Goal: Information Seeking & Learning: Learn about a topic

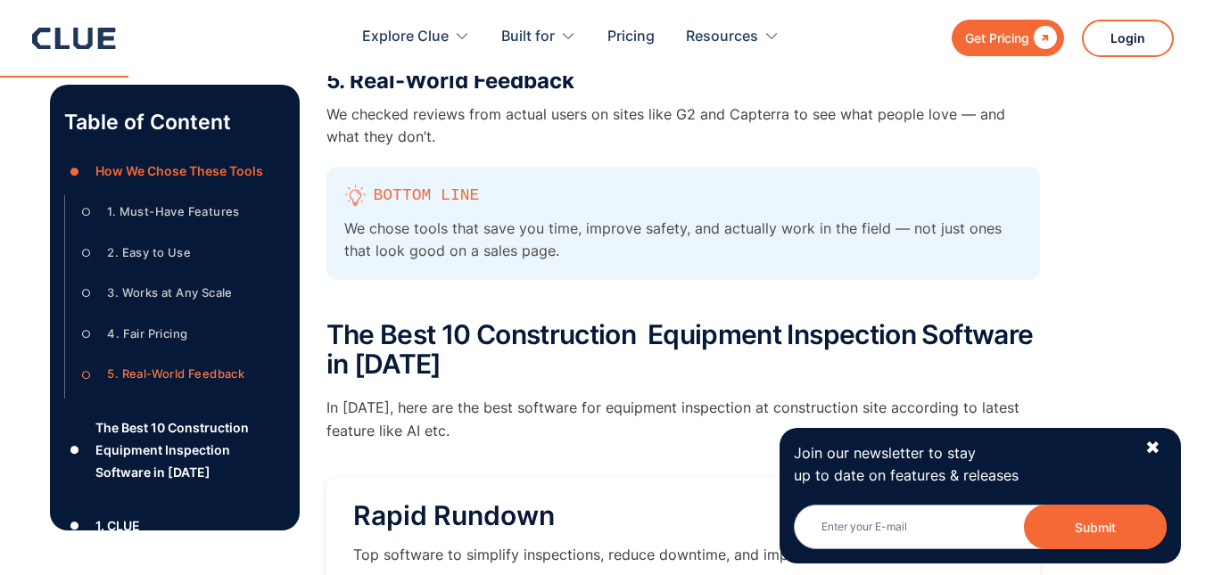
scroll to position [1516, 0]
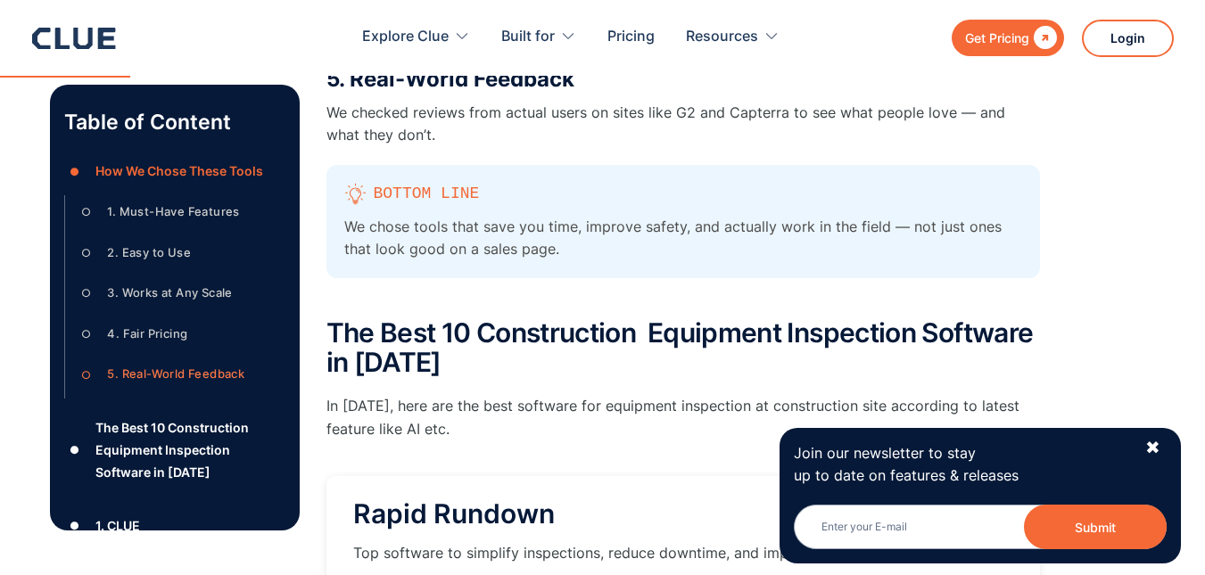
click at [1161, 449] on div "Join our newsletter to stay up to date on features & releases Email Submit News…" at bounding box center [979, 496] width 401 height 136
click at [1160, 449] on div "✖" at bounding box center [1152, 448] width 15 height 22
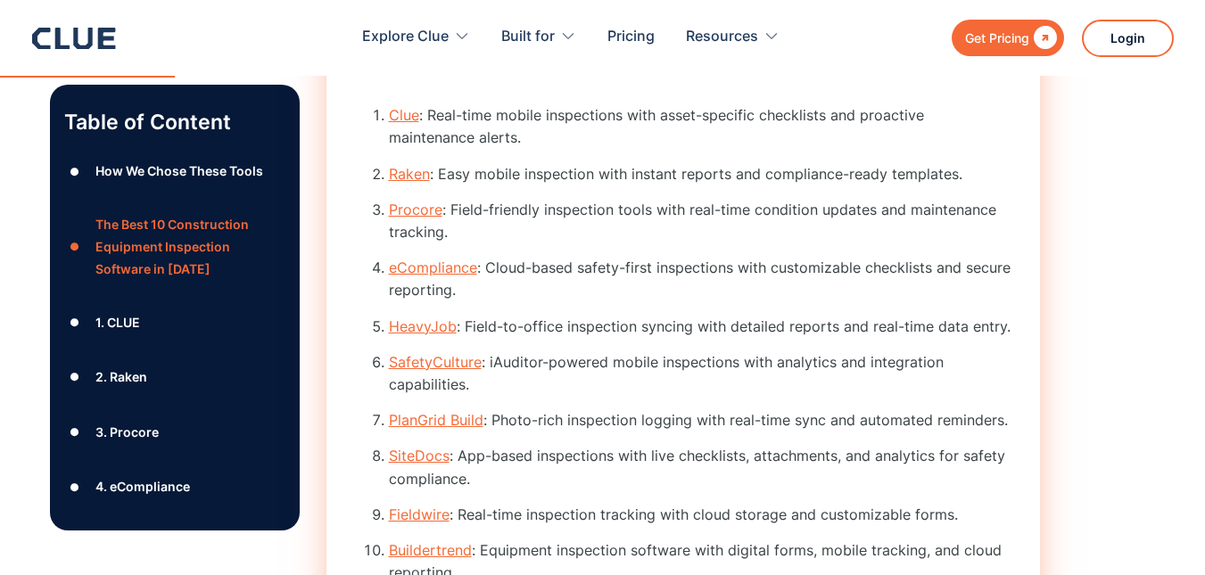
scroll to position [2051, 0]
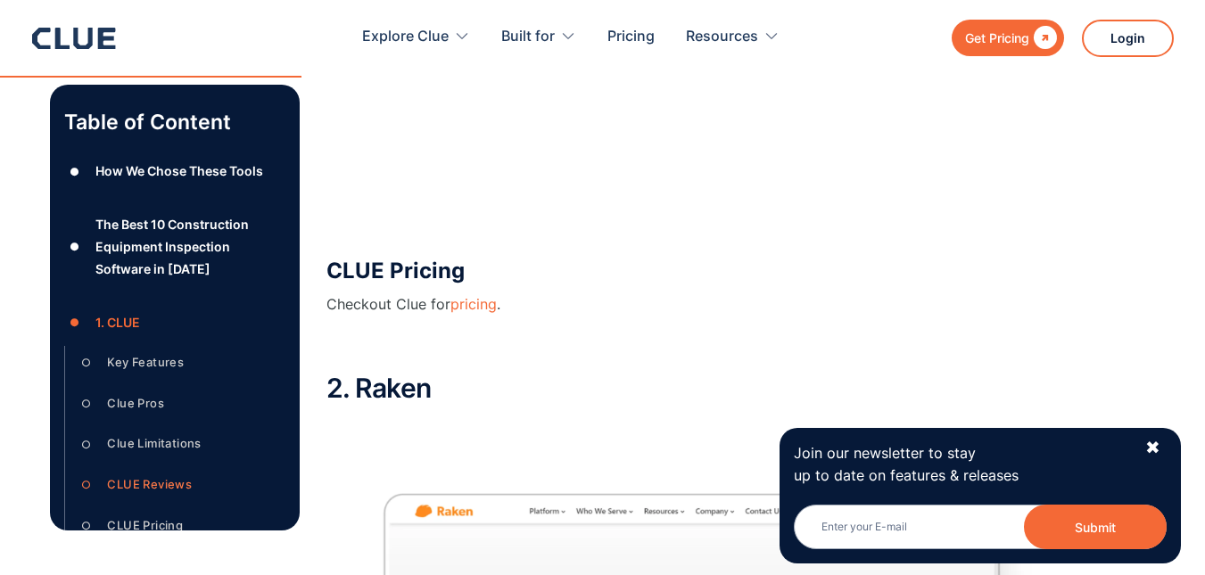
scroll to position [4514, 0]
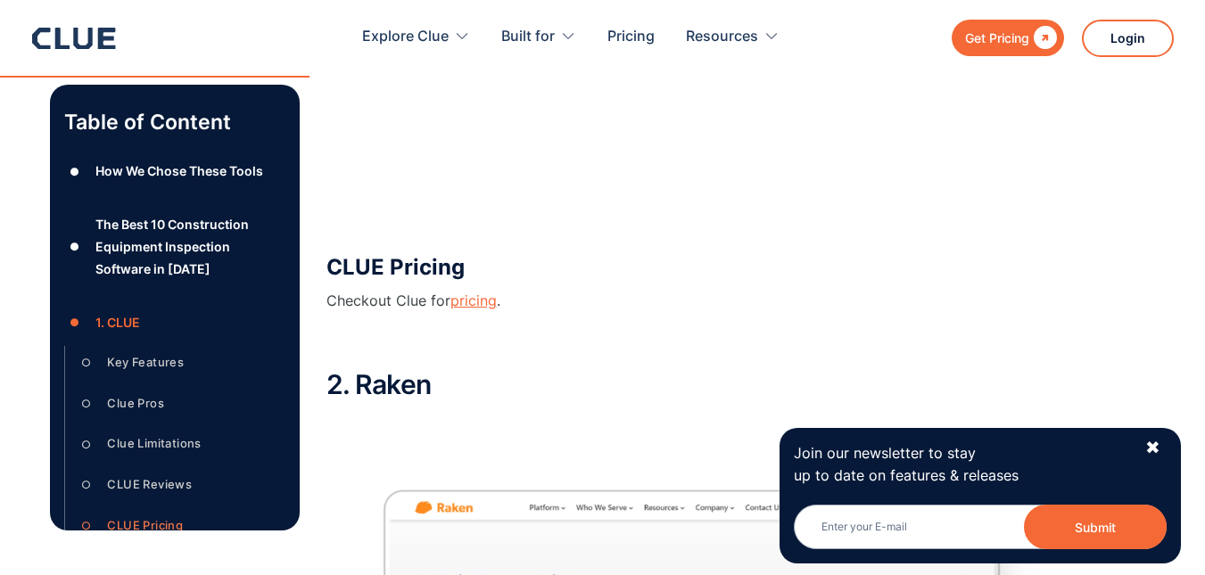
click at [464, 305] on link "pricing" at bounding box center [473, 301] width 46 height 18
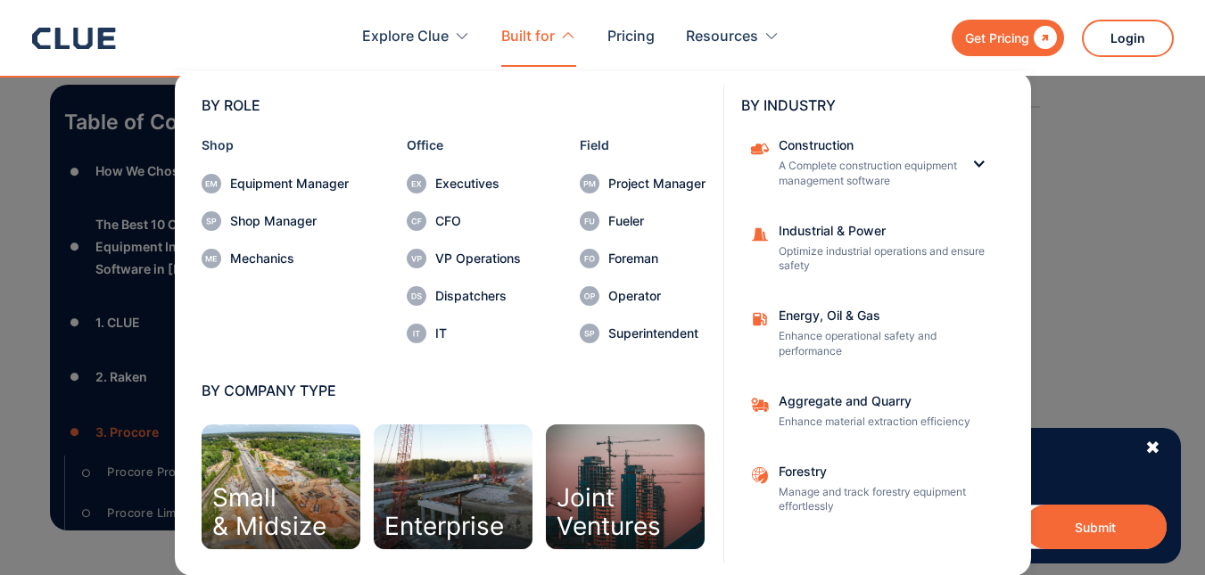
scroll to position [1, 0]
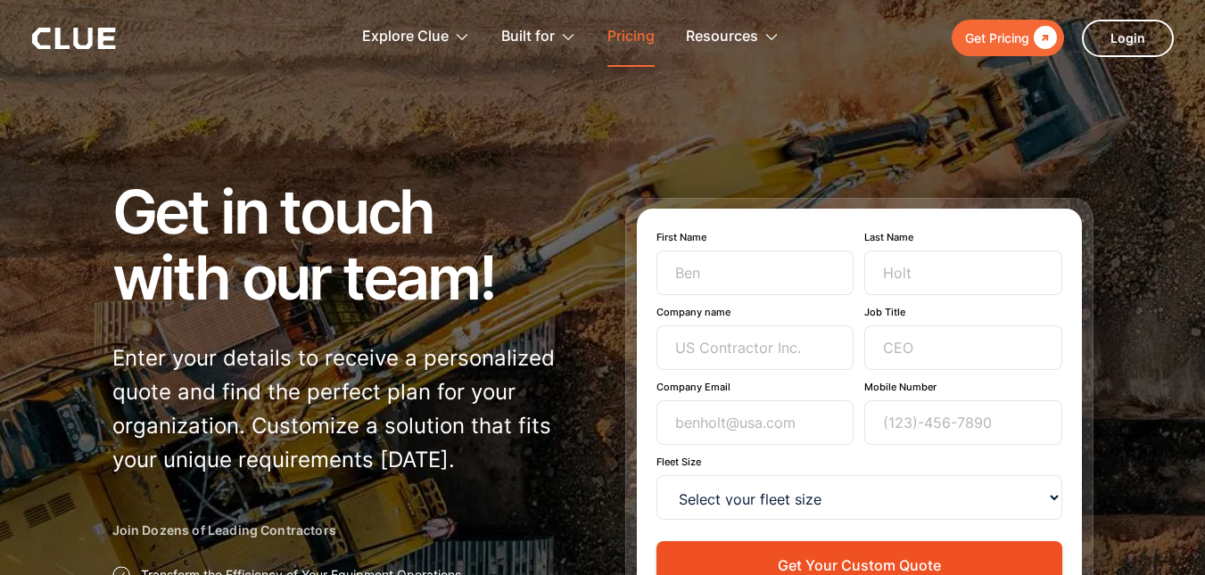
click at [633, 29] on link "Pricing" at bounding box center [630, 37] width 47 height 56
click at [634, 45] on link "Pricing" at bounding box center [630, 37] width 47 height 56
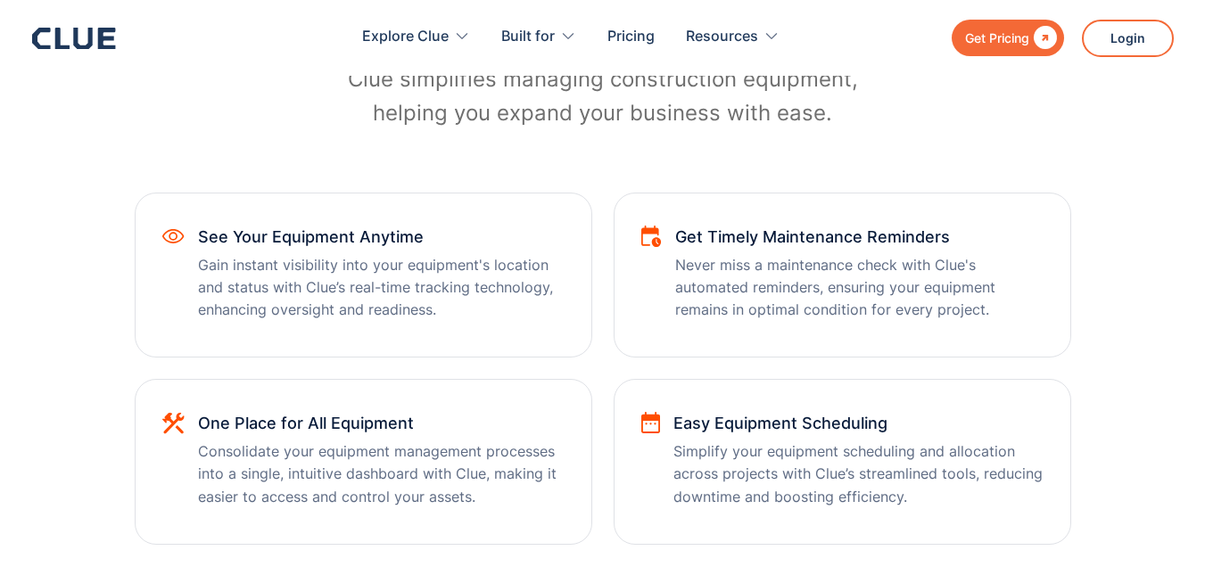
scroll to position [917, 0]
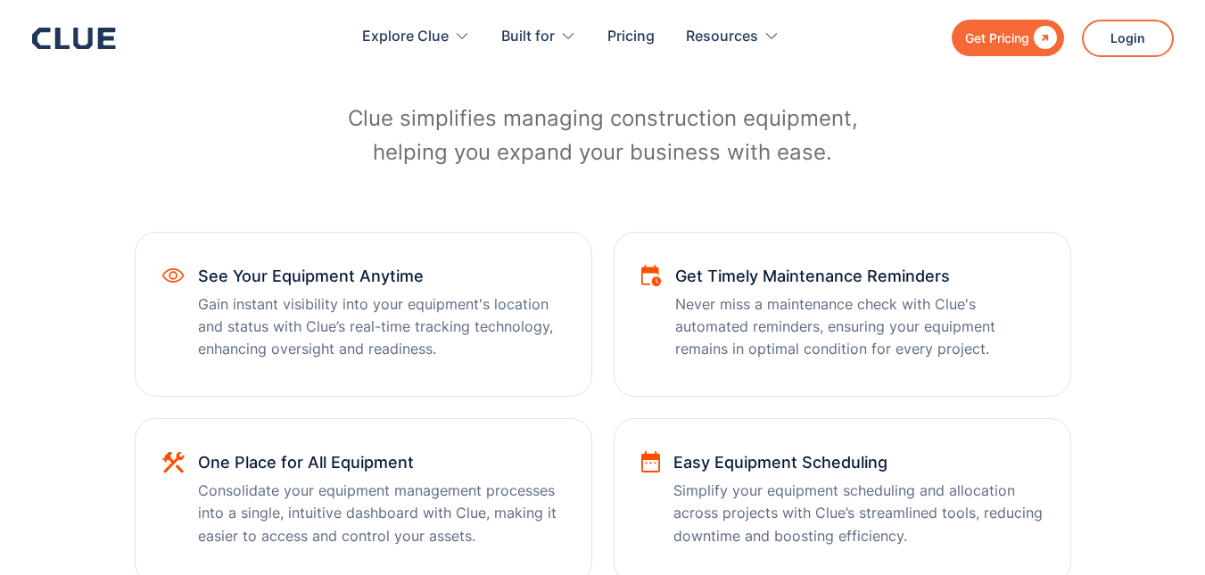
click at [1000, 24] on link "Get Pricing " at bounding box center [1007, 38] width 112 height 37
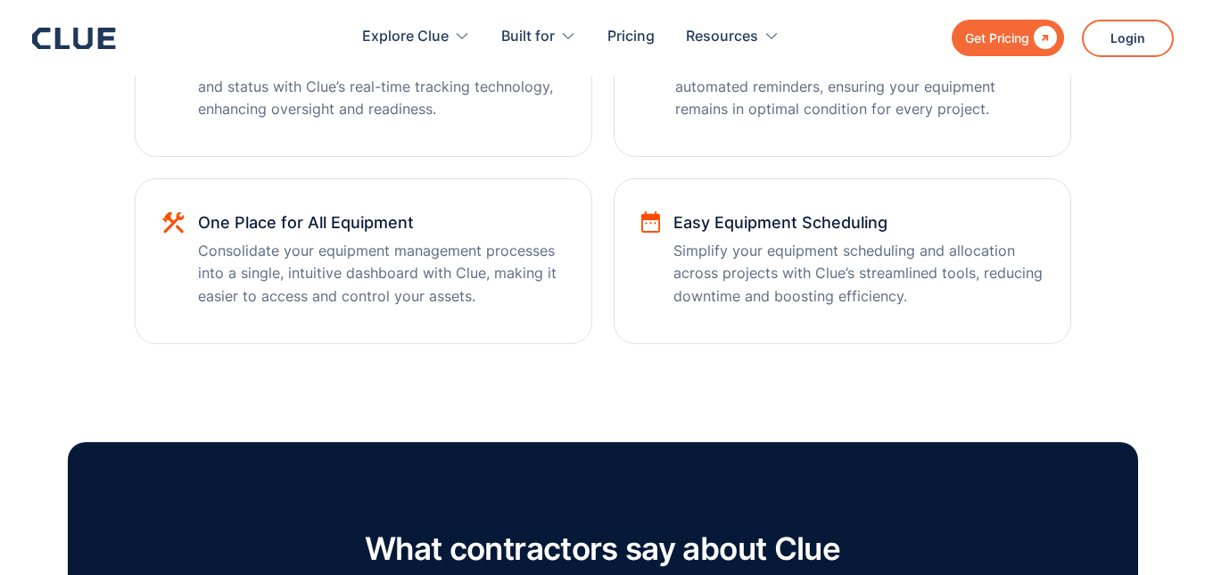
scroll to position [1159, 0]
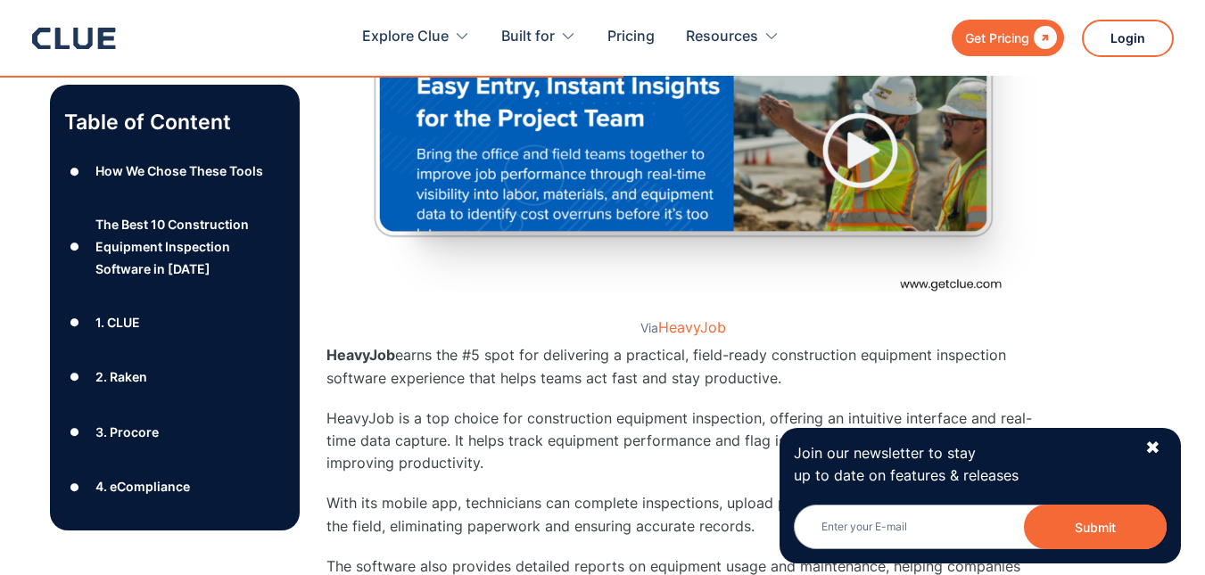
scroll to position [9306, 0]
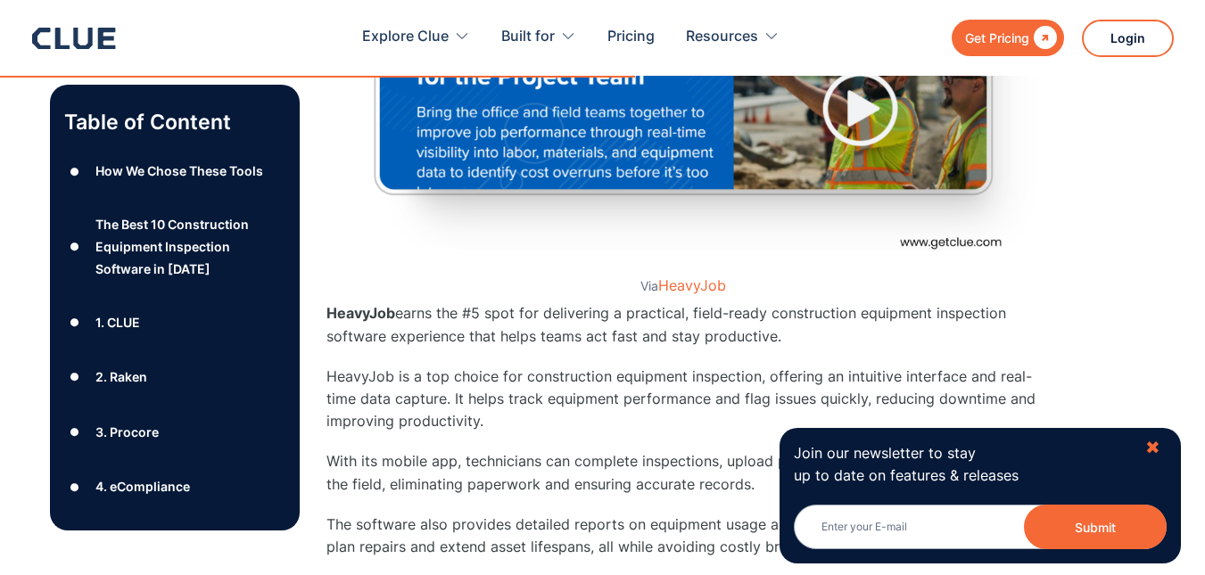
click at [1149, 445] on div "✖" at bounding box center [1152, 448] width 15 height 22
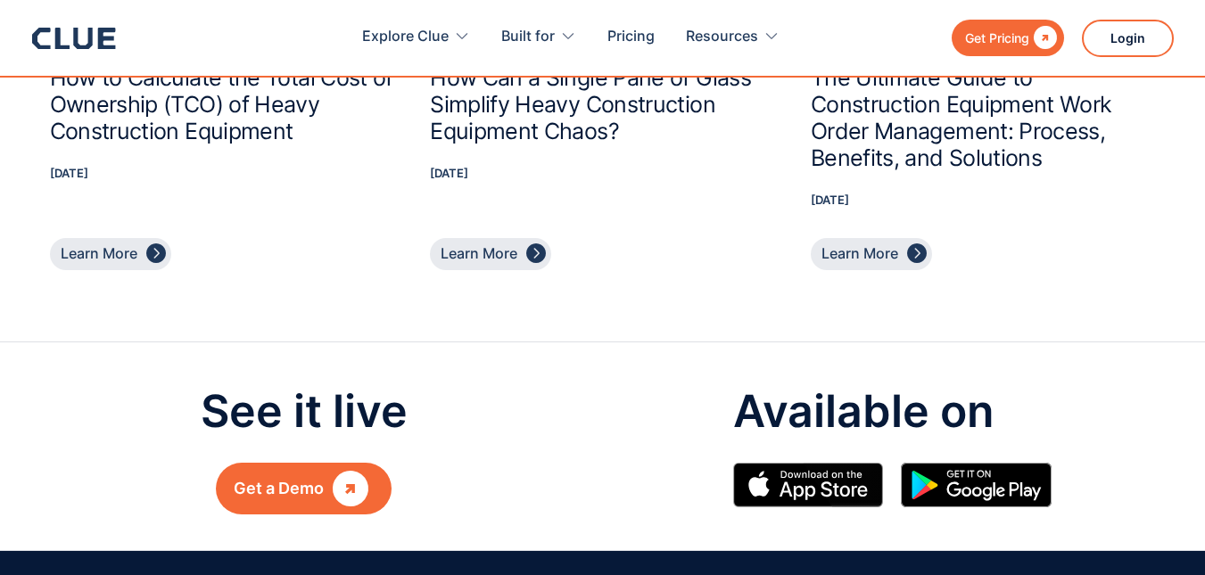
scroll to position [18490, 0]
